Goal: Complete application form

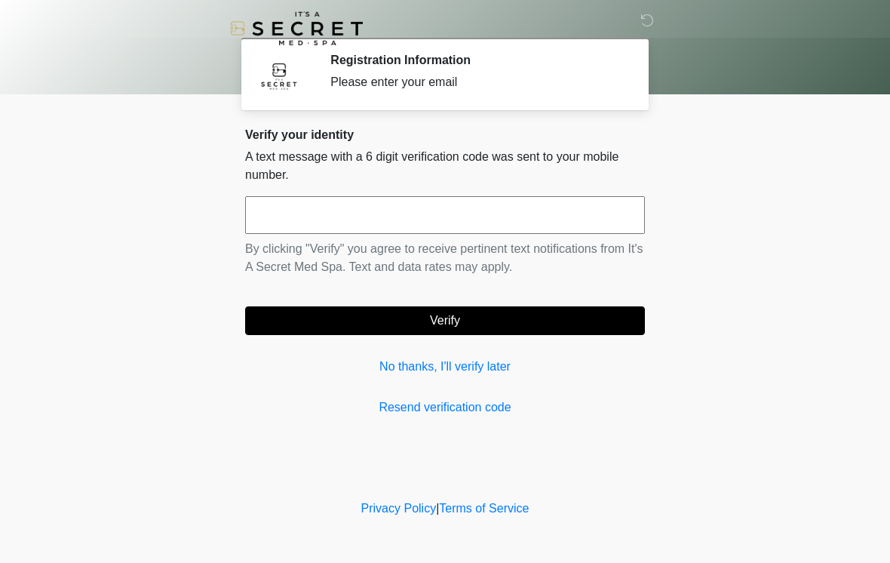
click at [361, 200] on input "text" at bounding box center [445, 215] width 400 height 38
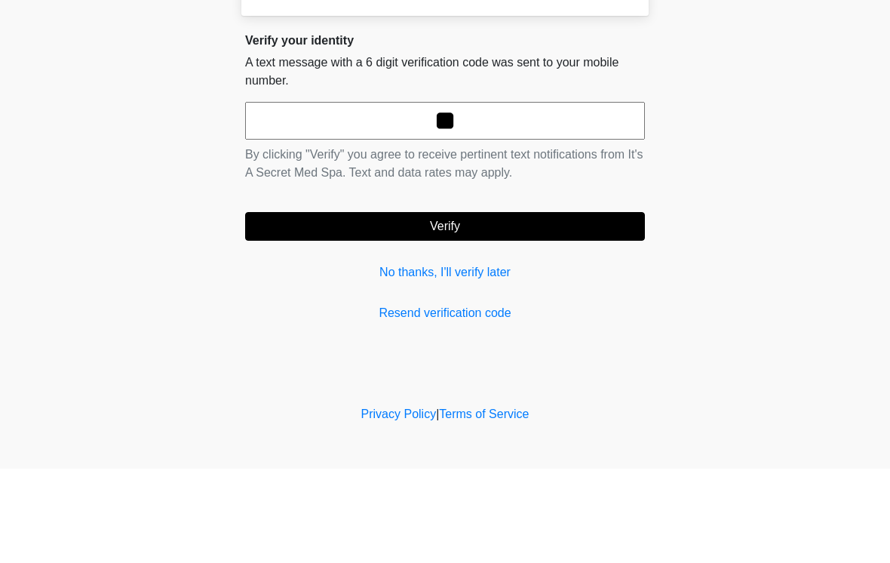
type input "*"
type input "******"
click at [775, 177] on body "‎ ‎ Registration Information Please enter your email Please connect to Wi-Fi no…" at bounding box center [445, 281] width 890 height 563
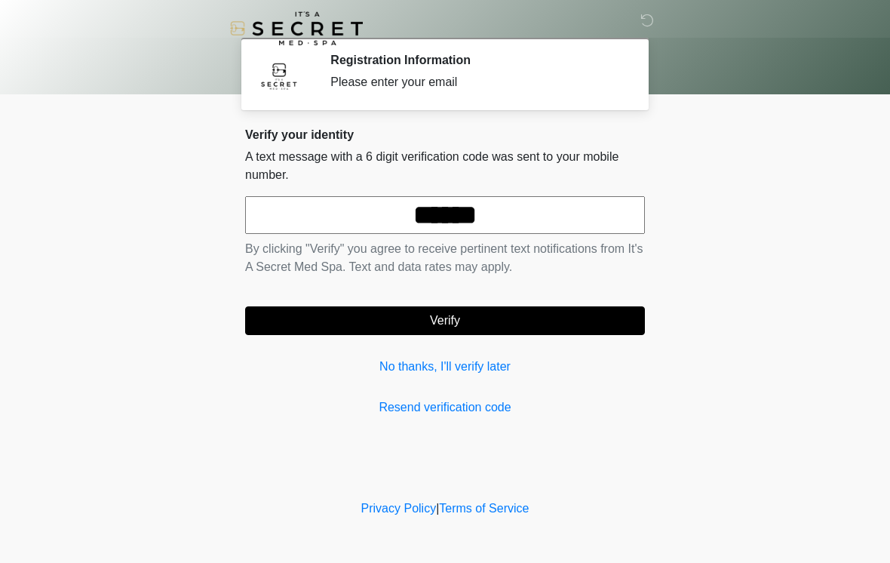
click at [542, 325] on button "Verify" at bounding box center [445, 320] width 400 height 29
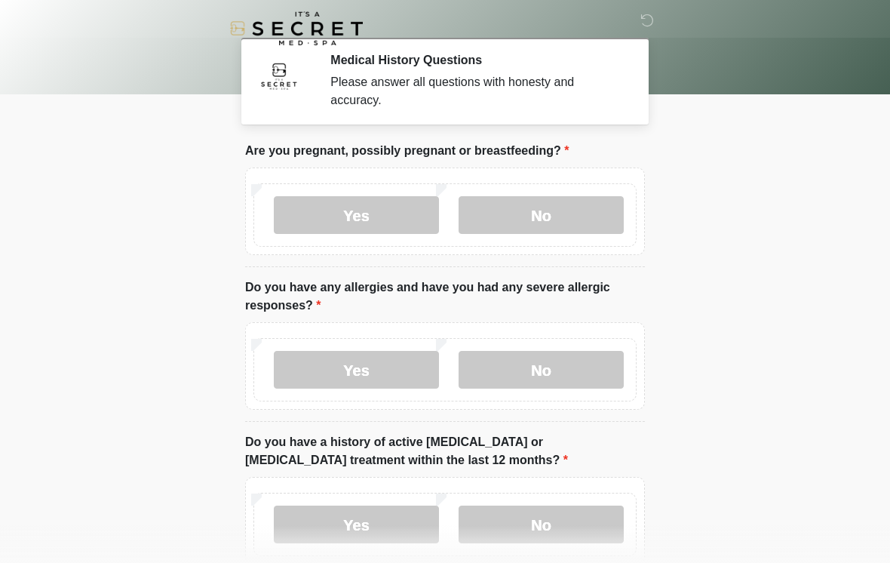
click at [562, 220] on label "No" at bounding box center [541, 215] width 165 height 38
click at [372, 380] on label "Yes" at bounding box center [356, 370] width 165 height 38
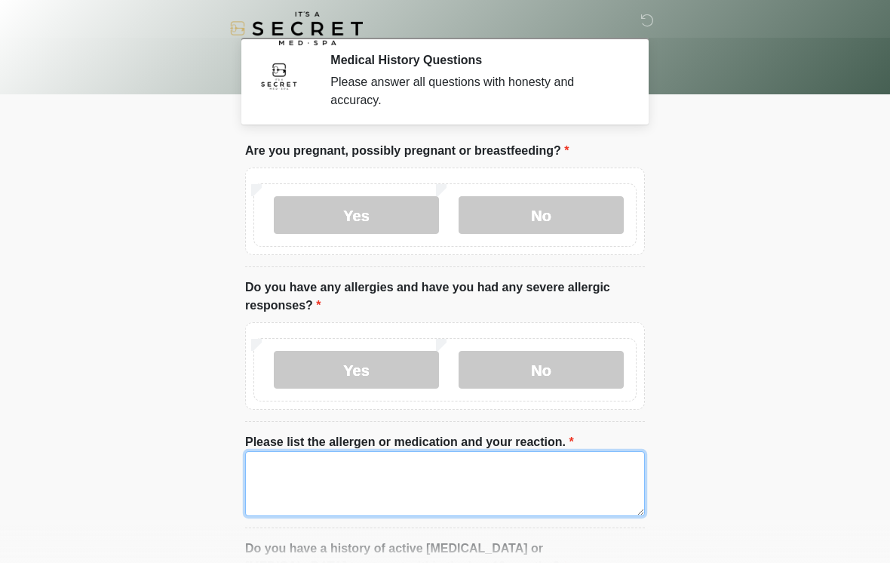
click at [361, 470] on textarea "Please list the allergen or medication and your reaction." at bounding box center [445, 483] width 400 height 65
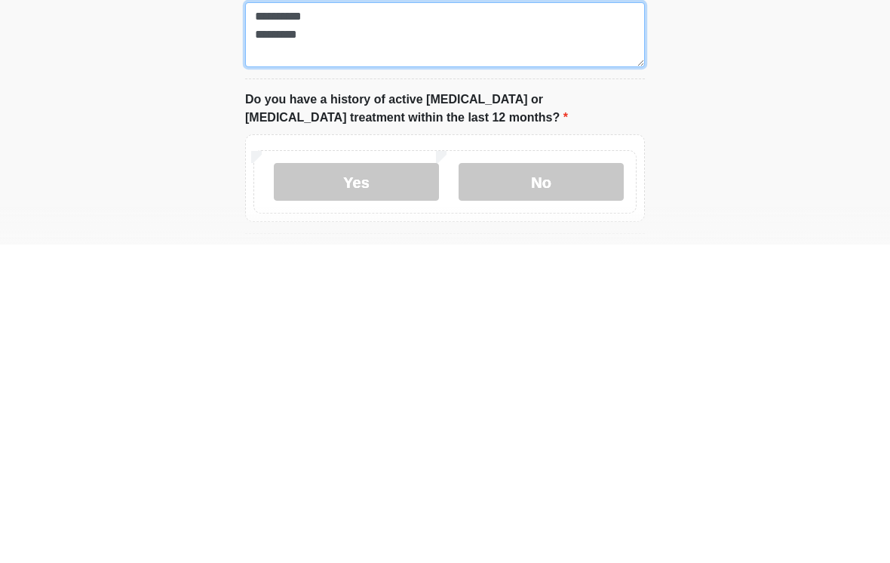
type textarea "**********"
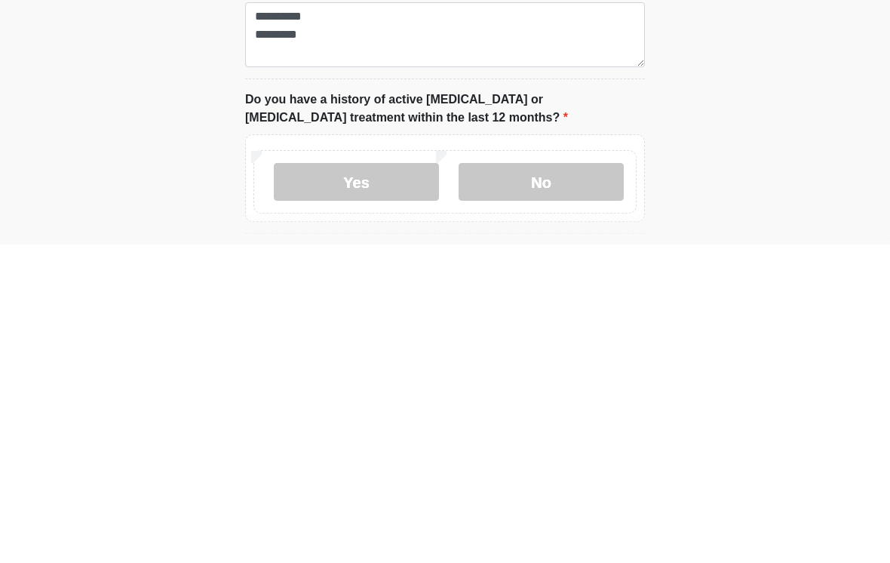
click at [558, 481] on label "No" at bounding box center [541, 500] width 165 height 38
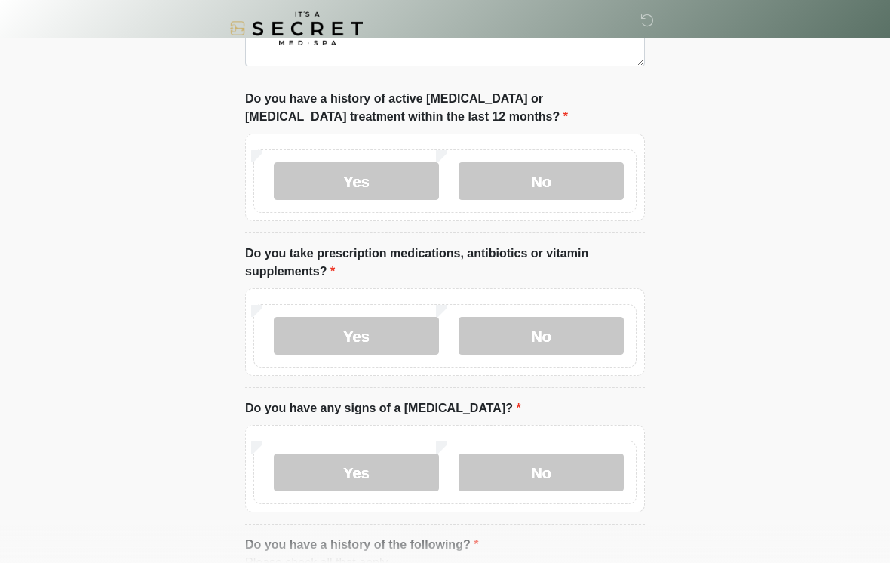
click at [583, 183] on label "No" at bounding box center [541, 181] width 165 height 38
click at [578, 186] on label "No" at bounding box center [541, 181] width 165 height 38
click at [535, 182] on label "No" at bounding box center [541, 181] width 165 height 38
click at [386, 333] on label "Yes" at bounding box center [356, 336] width 165 height 38
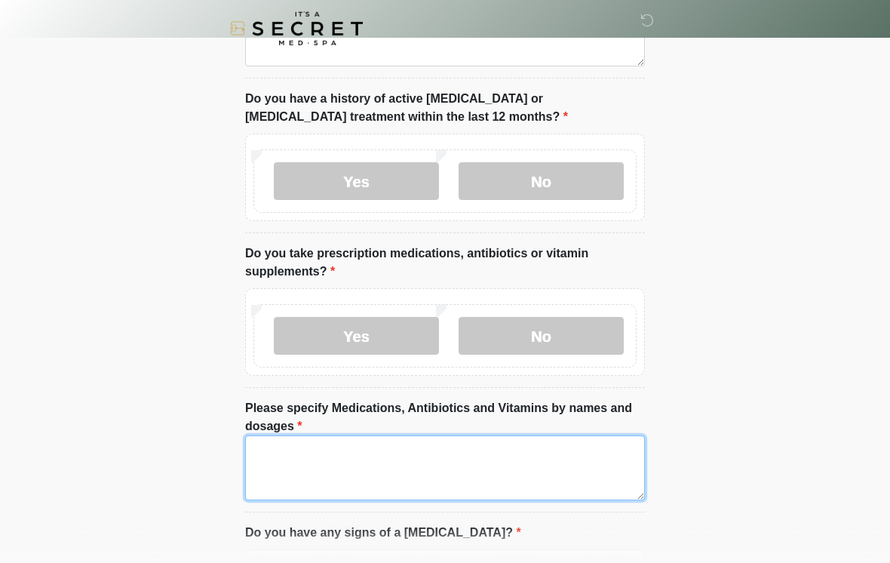
click at [545, 461] on textarea "Please specify Medications, Antibiotics and Vitamins by names and dosages" at bounding box center [445, 467] width 400 height 65
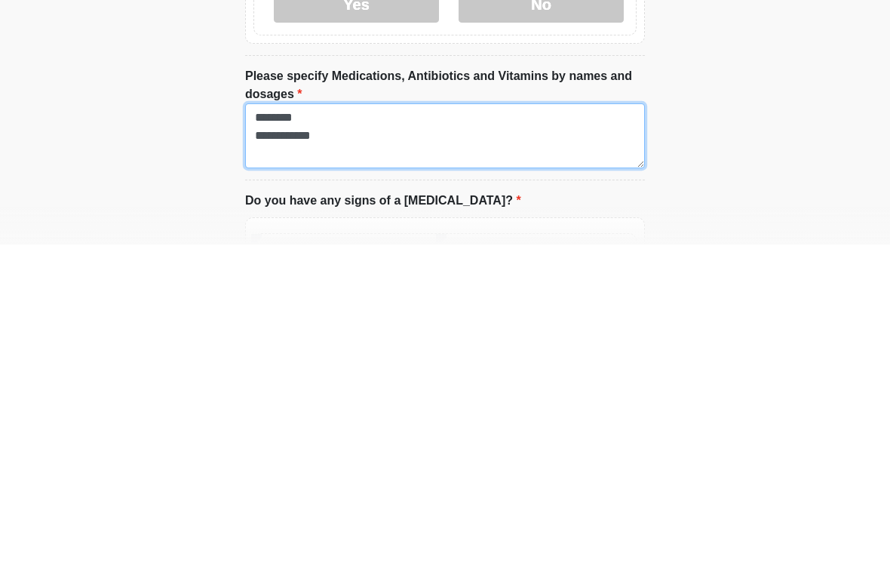
type textarea "**********"
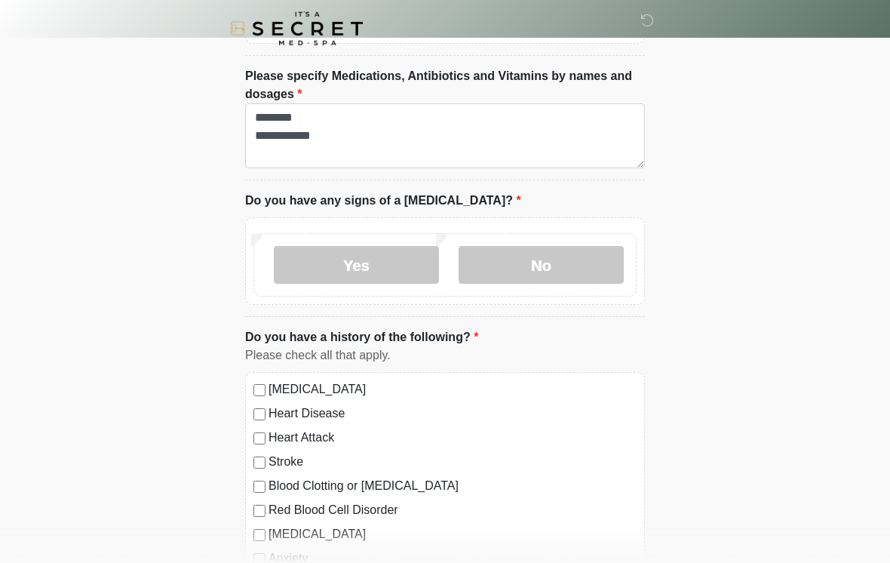
click at [540, 260] on label "No" at bounding box center [541, 265] width 165 height 38
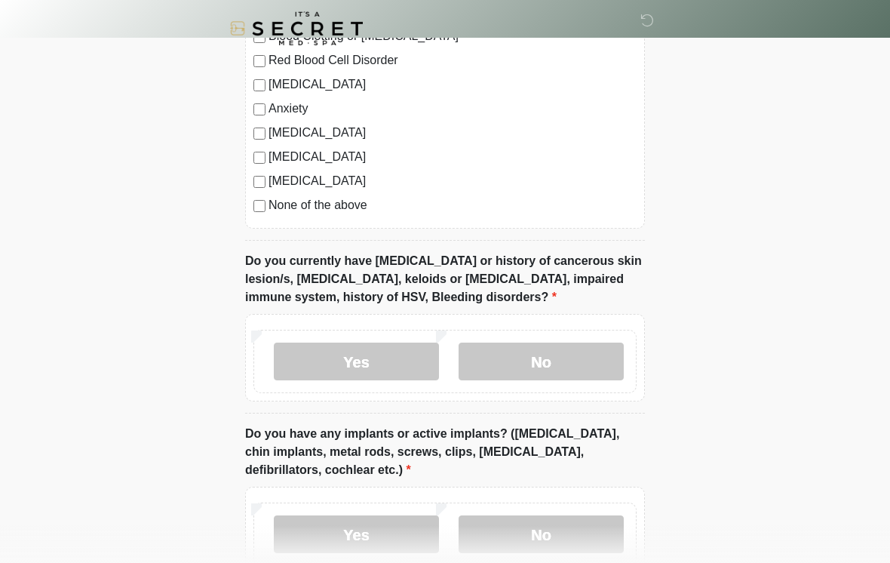
scroll to position [1238, 0]
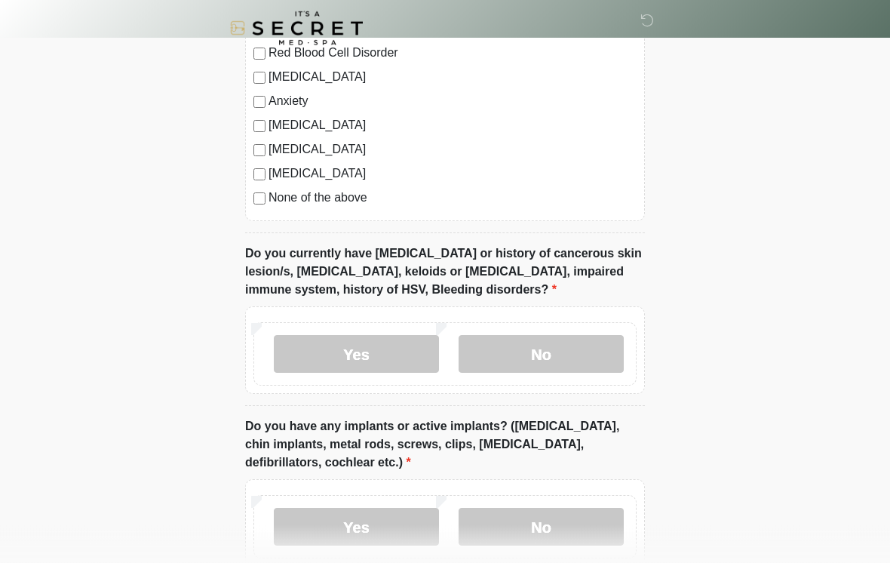
click at [576, 343] on label "No" at bounding box center [541, 355] width 165 height 38
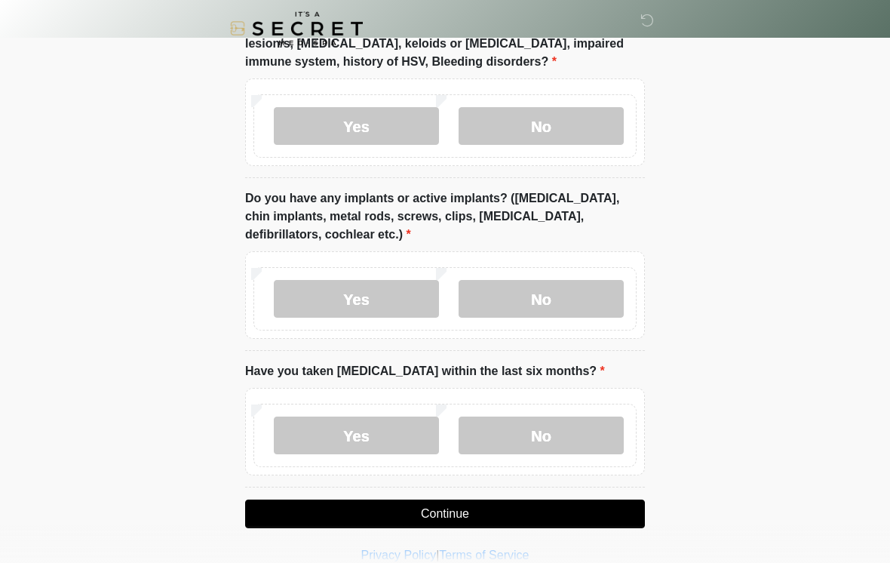
scroll to position [1473, 0]
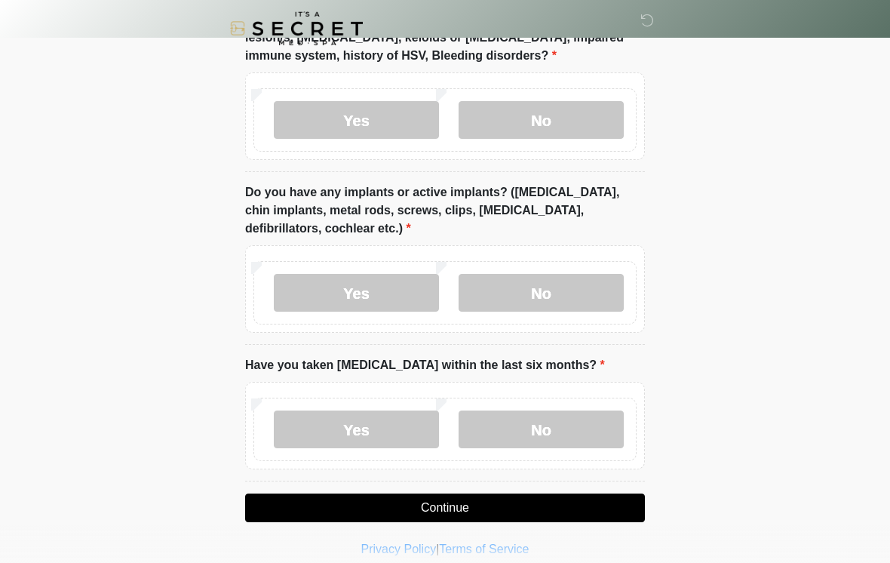
click at [377, 286] on label "Yes" at bounding box center [356, 293] width 165 height 38
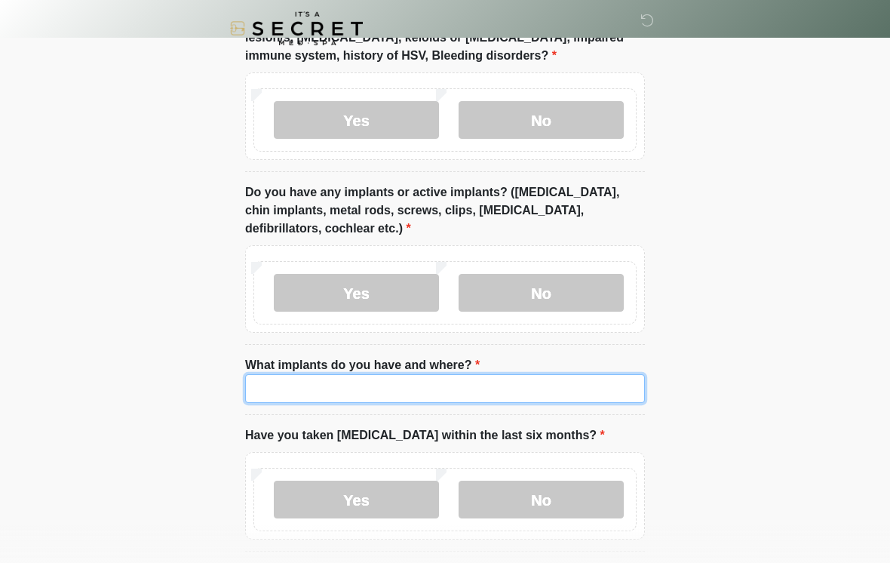
click at [445, 386] on input "What implants do you have and where?" at bounding box center [445, 388] width 400 height 29
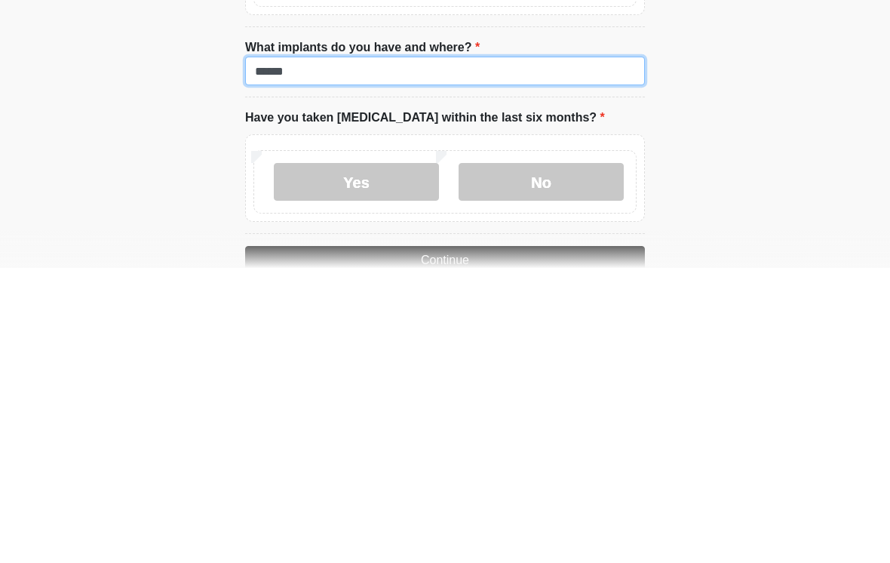
type input "******"
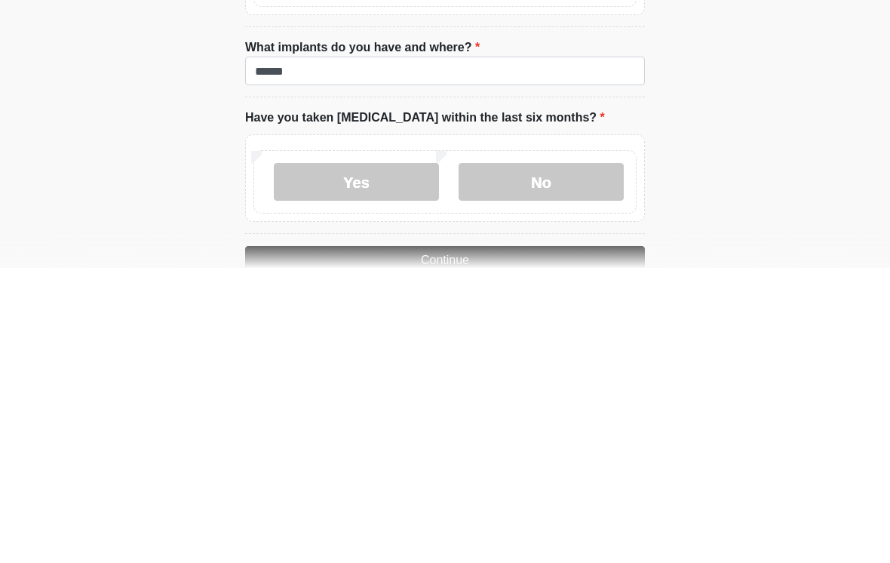
click at [591, 458] on label "No" at bounding box center [541, 477] width 165 height 38
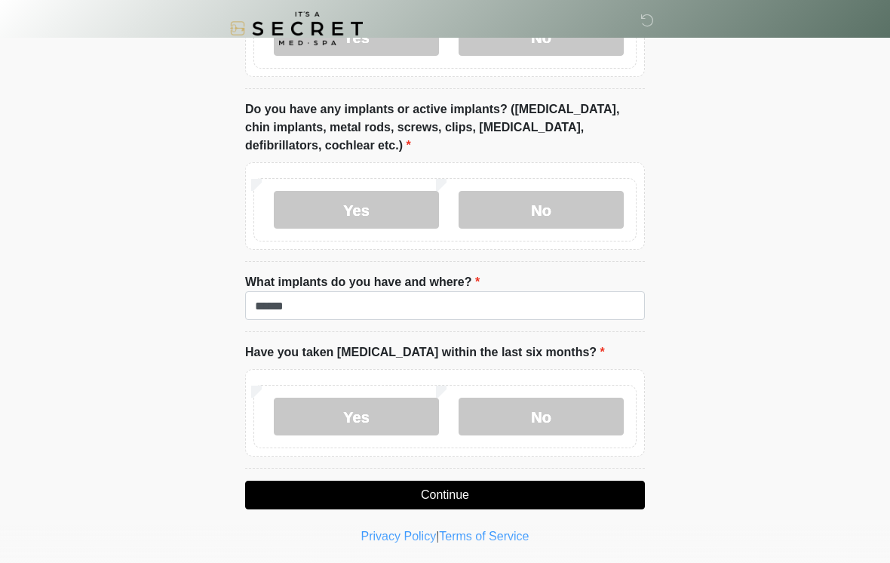
click at [598, 502] on button "Continue" at bounding box center [445, 495] width 400 height 29
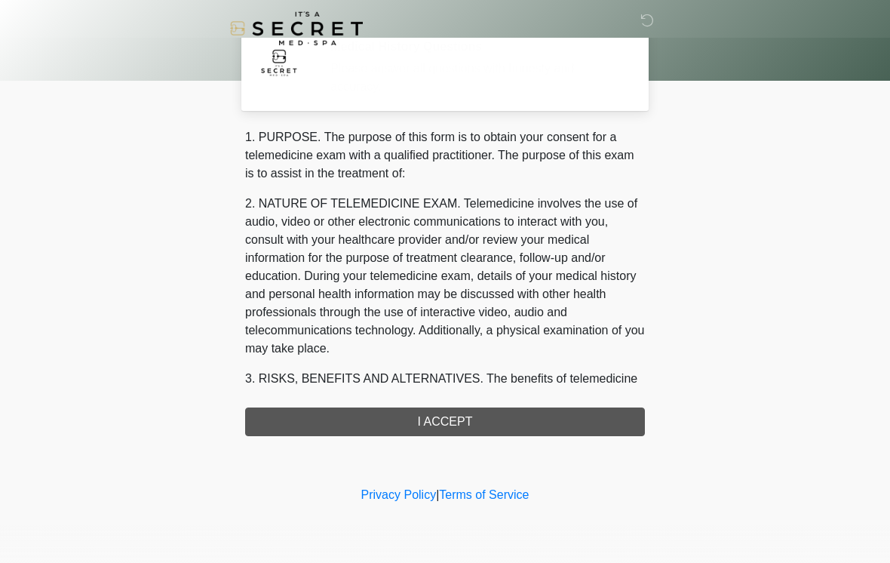
scroll to position [0, 0]
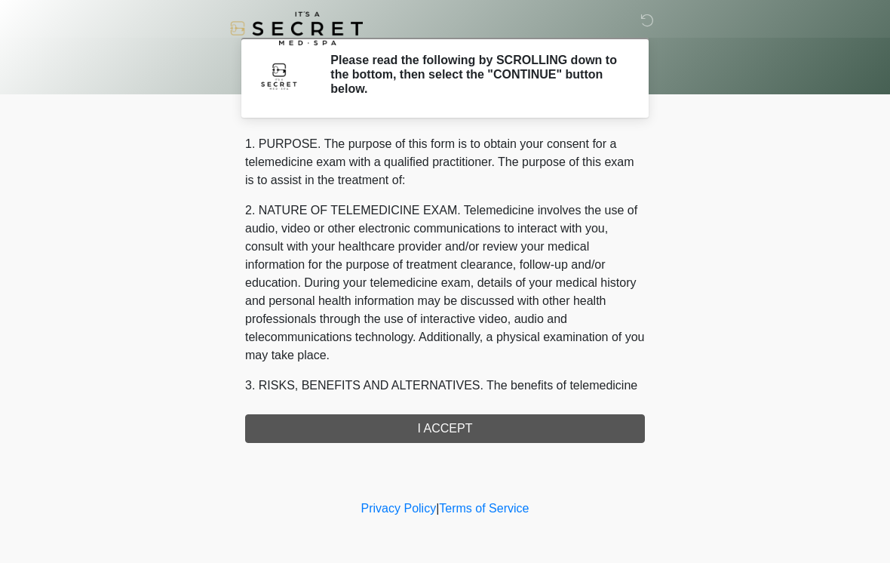
click at [616, 420] on div "1. PURPOSE. The purpose of this form is to obtain your consent for a telemedici…" at bounding box center [445, 289] width 400 height 308
click at [620, 435] on div "1. PURPOSE. The purpose of this form is to obtain your consent for a telemedici…" at bounding box center [445, 289] width 400 height 308
click at [558, 439] on div "1. PURPOSE. The purpose of this form is to obtain your consent for a telemedici…" at bounding box center [445, 289] width 400 height 308
click at [479, 426] on div "1. PURPOSE. The purpose of this form is to obtain your consent for a telemedici…" at bounding box center [445, 289] width 400 height 308
click at [436, 429] on div "1. PURPOSE. The purpose of this form is to obtain your consent for a telemedici…" at bounding box center [445, 289] width 400 height 308
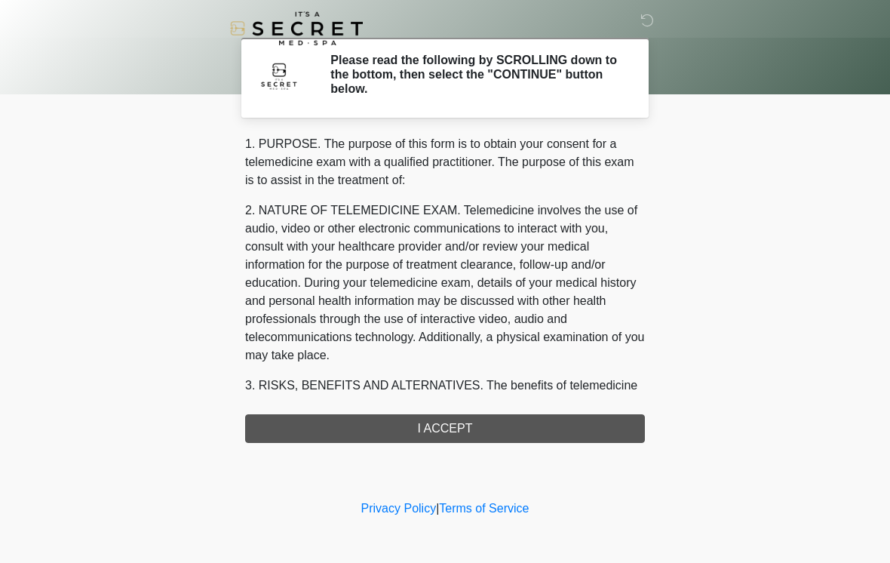
click at [447, 423] on div "1. PURPOSE. The purpose of this form is to obtain your consent for a telemedici…" at bounding box center [445, 289] width 400 height 308
click at [372, 421] on div "1. PURPOSE. The purpose of this form is to obtain your consent for a telemedici…" at bounding box center [445, 289] width 400 height 308
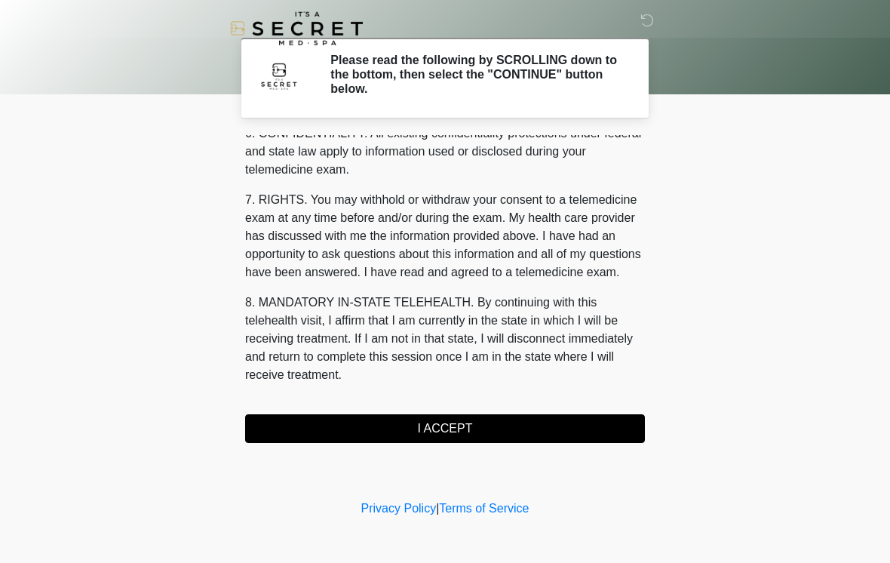
scroll to position [614, 0]
click at [522, 422] on button "I ACCEPT" at bounding box center [445, 428] width 400 height 29
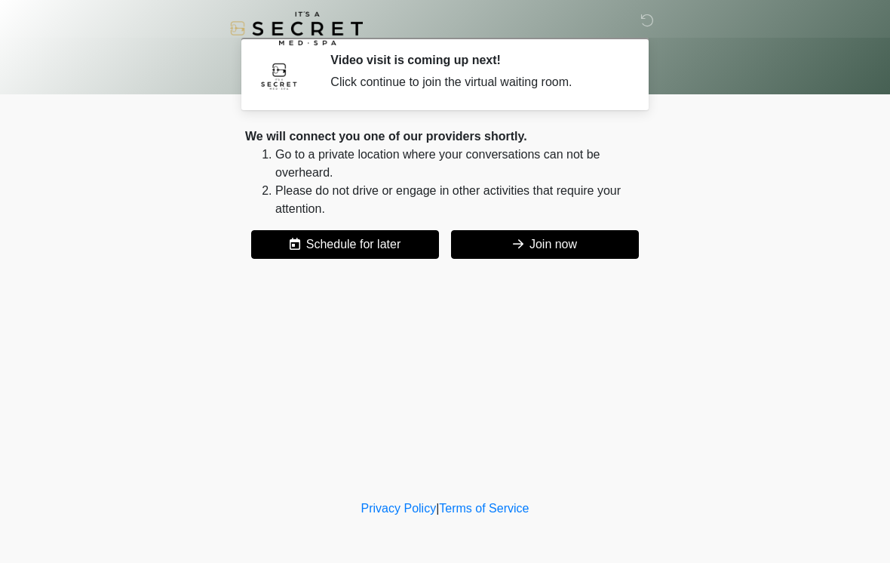
click at [612, 241] on button "Join now" at bounding box center [545, 244] width 188 height 29
